Goal: Transaction & Acquisition: Book appointment/travel/reservation

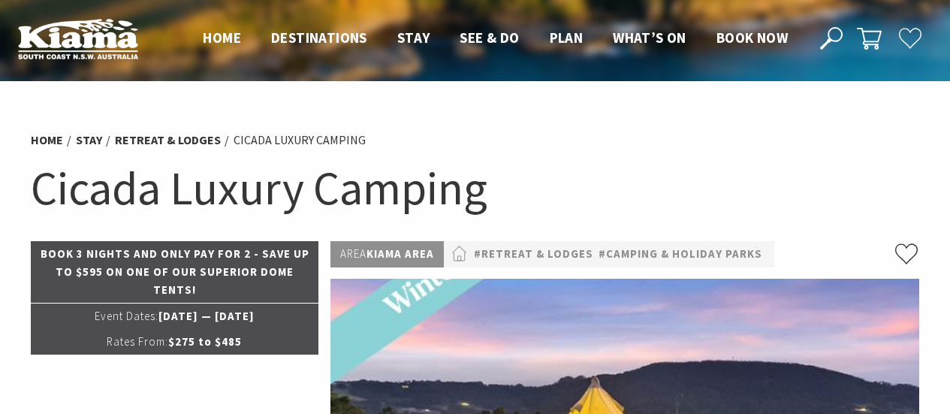
select select "3"
select select "2"
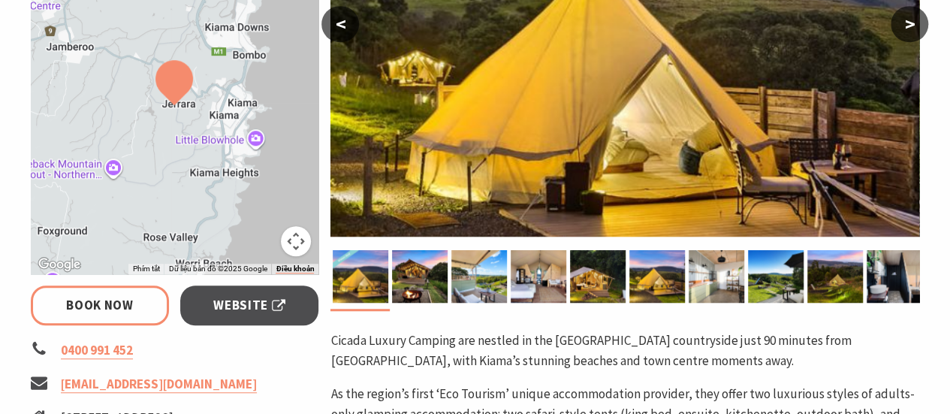
scroll to position [375, 0]
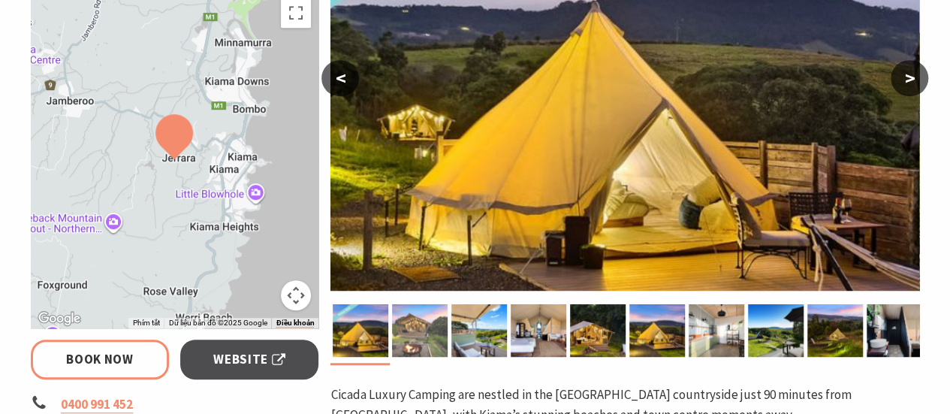
click at [429, 339] on img at bounding box center [420, 330] width 56 height 53
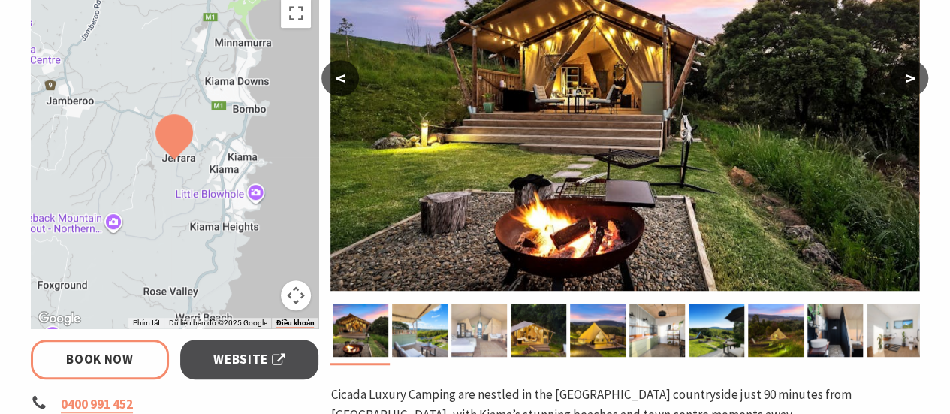
click at [491, 327] on img at bounding box center [479, 330] width 56 height 53
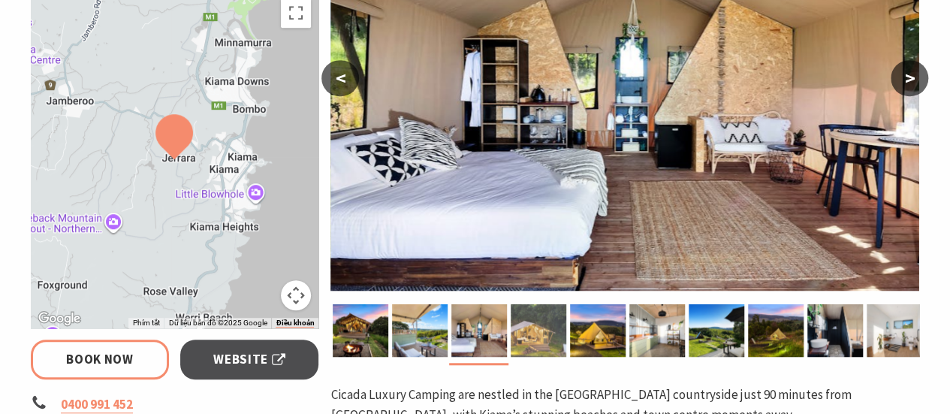
click at [540, 327] on img at bounding box center [539, 330] width 56 height 53
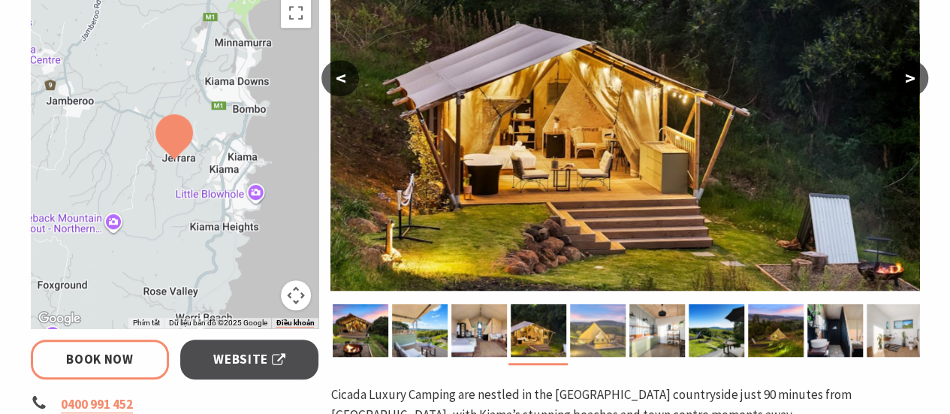
click at [587, 322] on img at bounding box center [598, 330] width 56 height 53
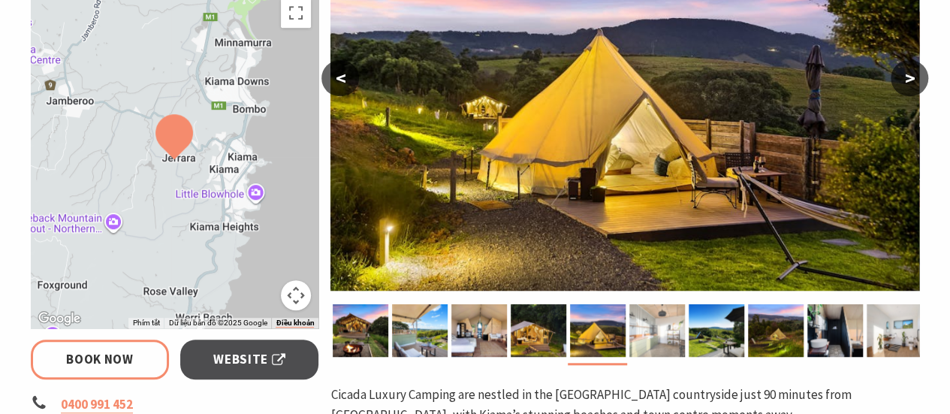
click at [643, 333] on img at bounding box center [657, 330] width 56 height 53
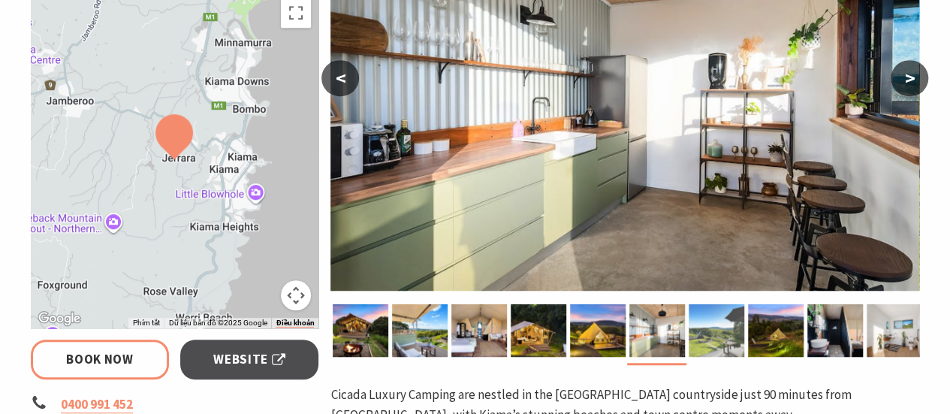
click at [719, 330] on img at bounding box center [716, 330] width 56 height 53
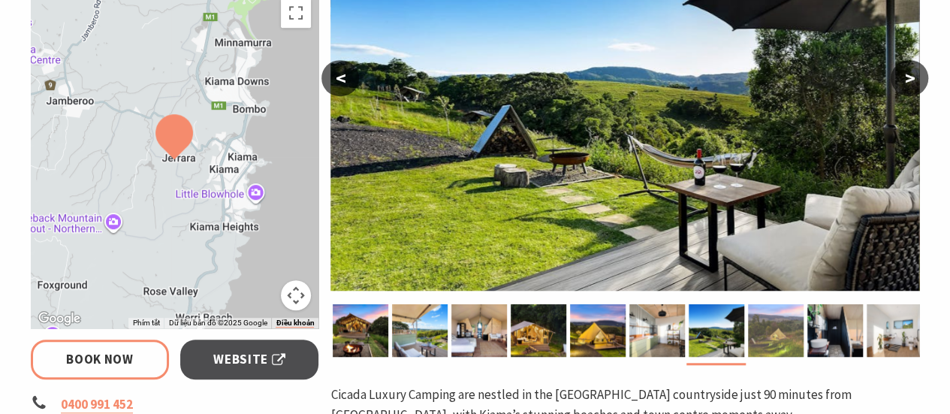
click at [767, 330] on img at bounding box center [776, 330] width 56 height 53
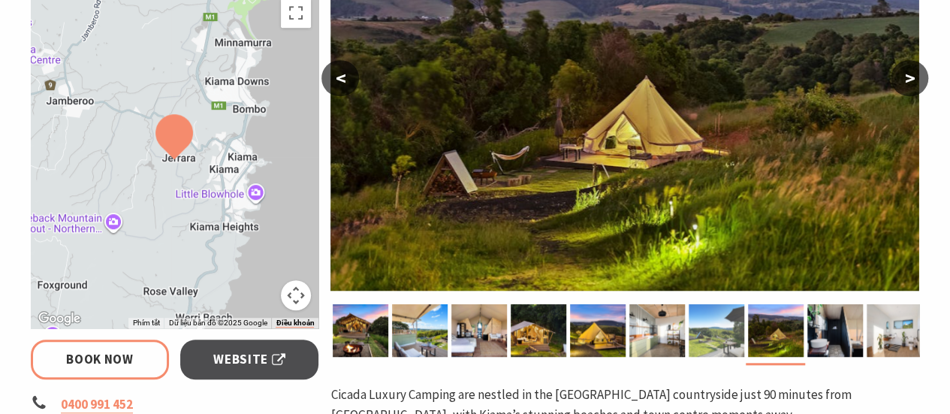
click at [714, 340] on img at bounding box center [716, 330] width 56 height 53
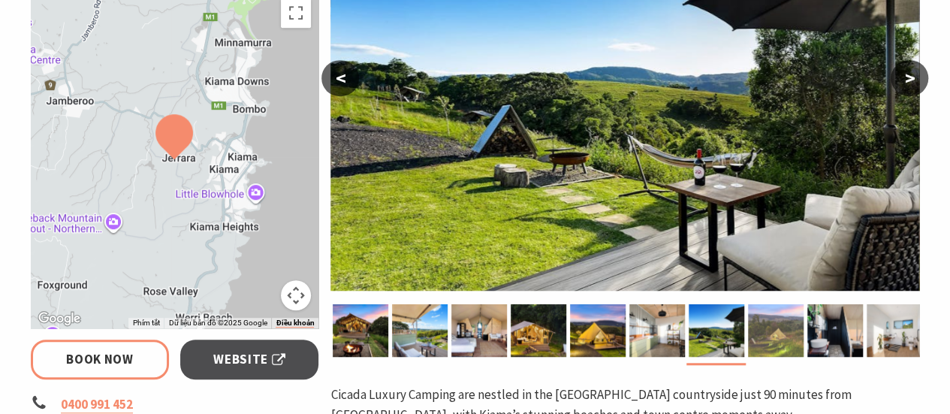
click at [770, 330] on img at bounding box center [776, 330] width 56 height 53
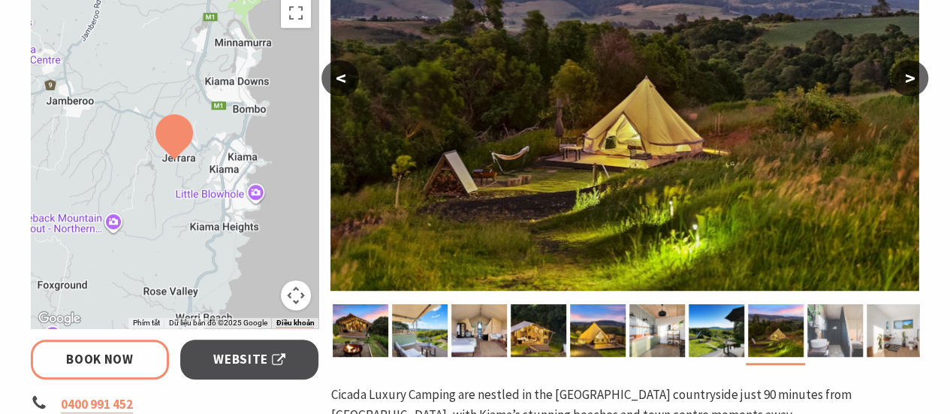
click at [832, 335] on img at bounding box center [835, 330] width 56 height 53
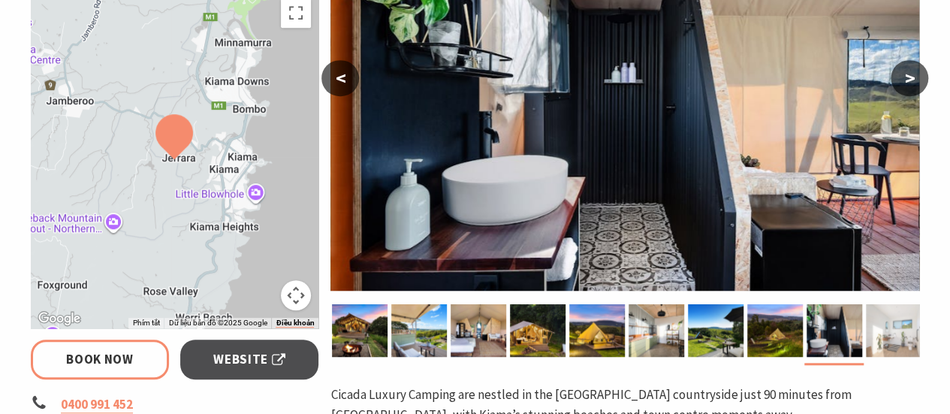
click at [914, 348] on img at bounding box center [894, 330] width 56 height 53
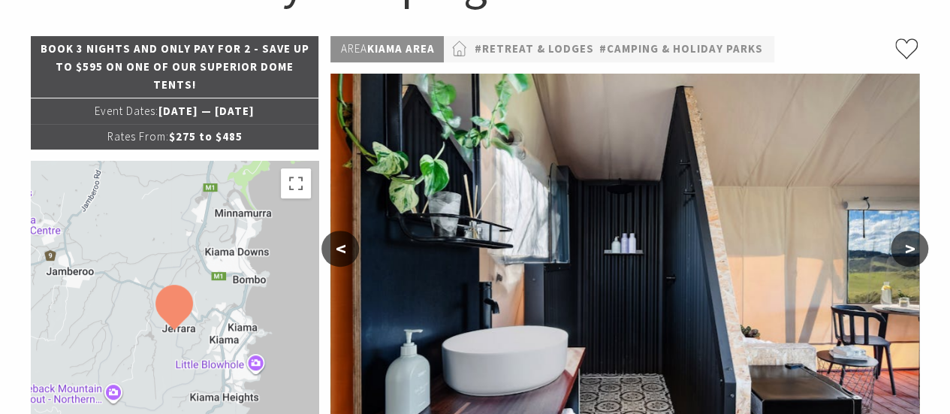
scroll to position [225, 0]
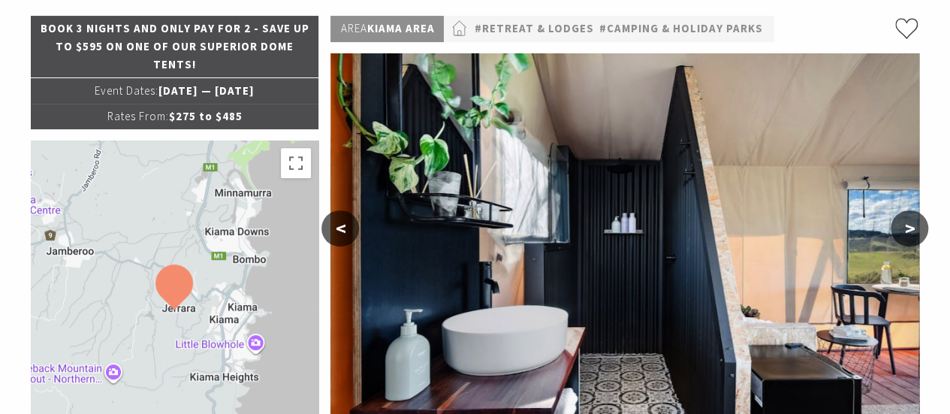
click at [916, 227] on button ">" at bounding box center [909, 228] width 38 height 36
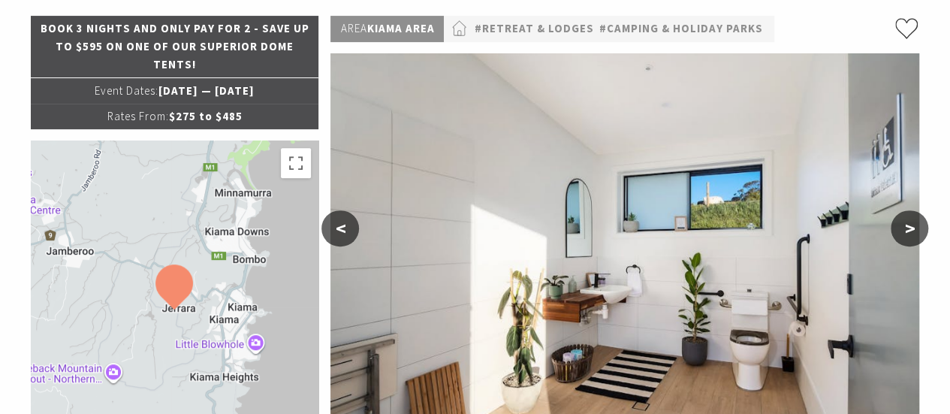
click at [916, 227] on button ">" at bounding box center [909, 228] width 38 height 36
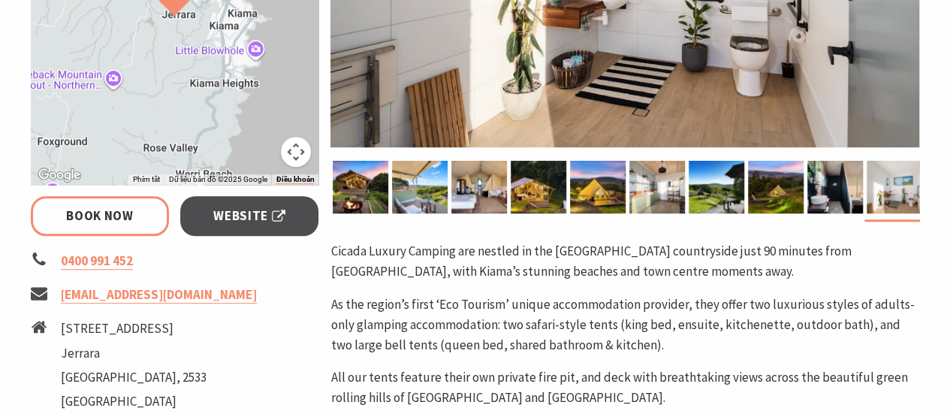
scroll to position [526, 0]
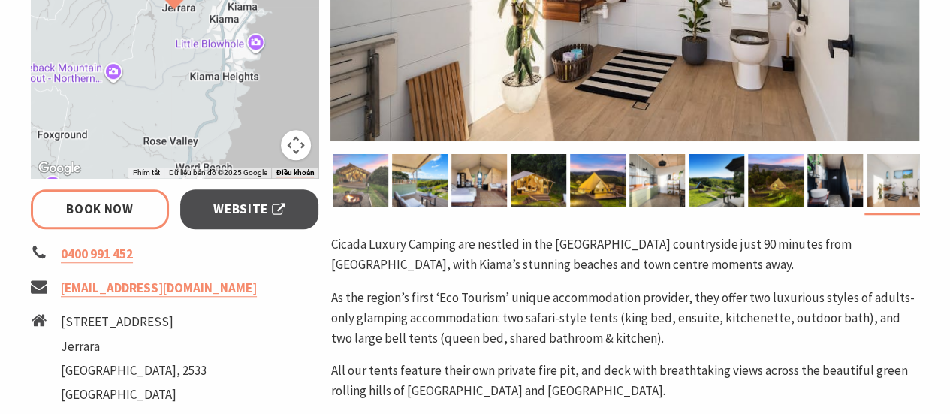
click at [338, 175] on img at bounding box center [361, 180] width 56 height 53
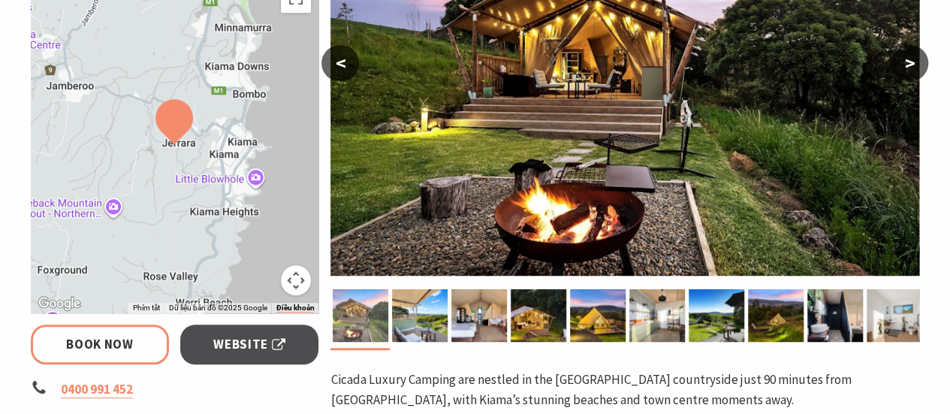
scroll to position [300, 0]
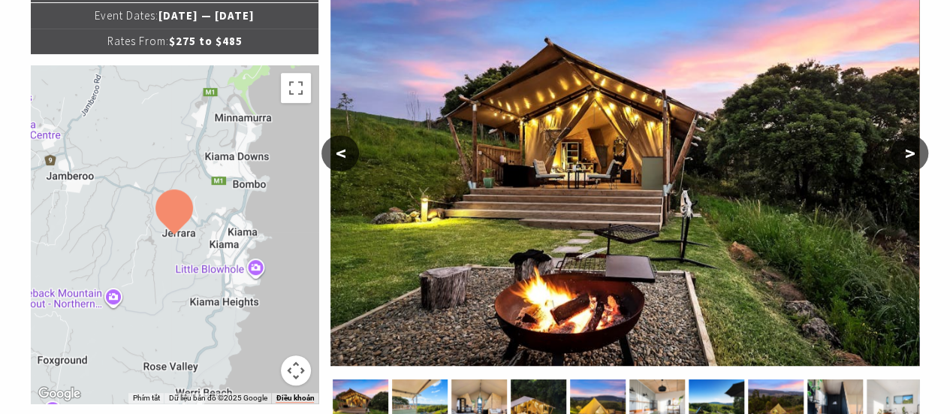
select select "3"
